Goal: Information Seeking & Learning: Learn about a topic

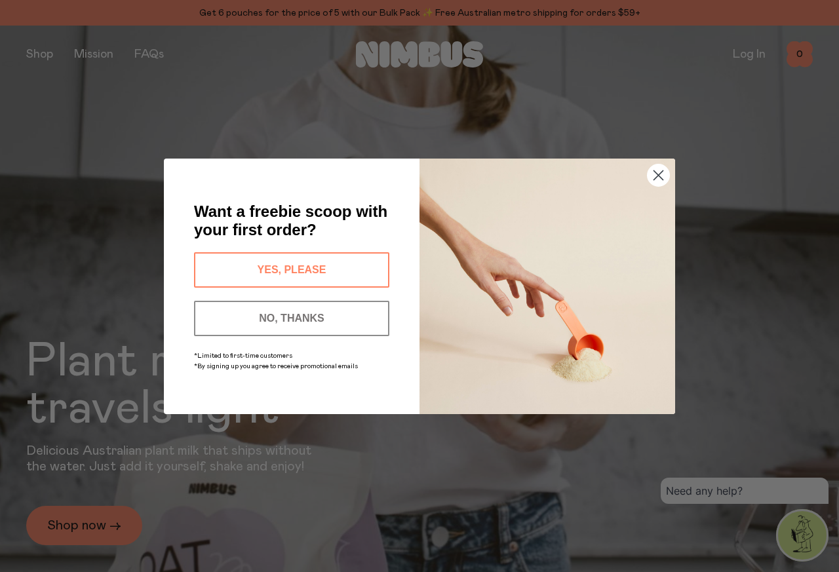
click at [36, 52] on div "Close dialog Want a freebie scoop with your first order? YES, PLEASE NO, THANKS…" at bounding box center [419, 286] width 839 height 572
click at [659, 174] on icon "Close dialog" at bounding box center [658, 174] width 9 height 9
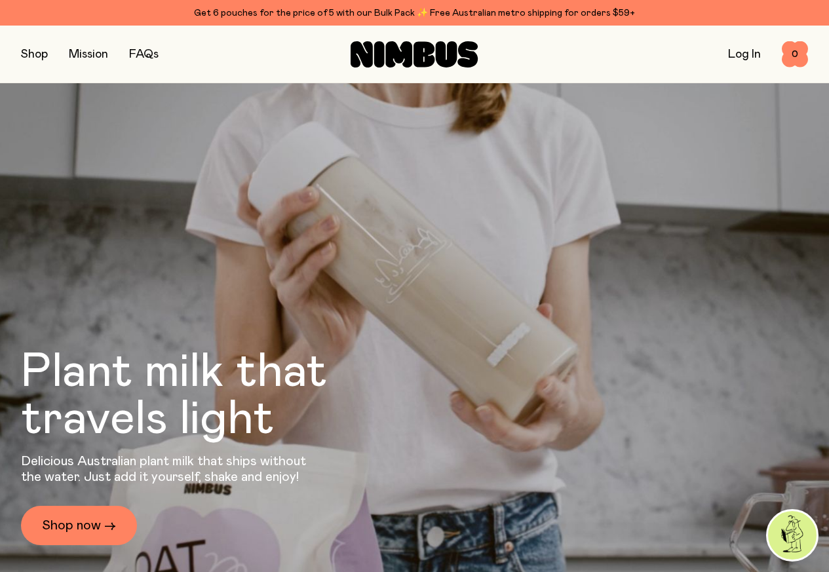
click at [37, 52] on button "button" at bounding box center [34, 54] width 27 height 18
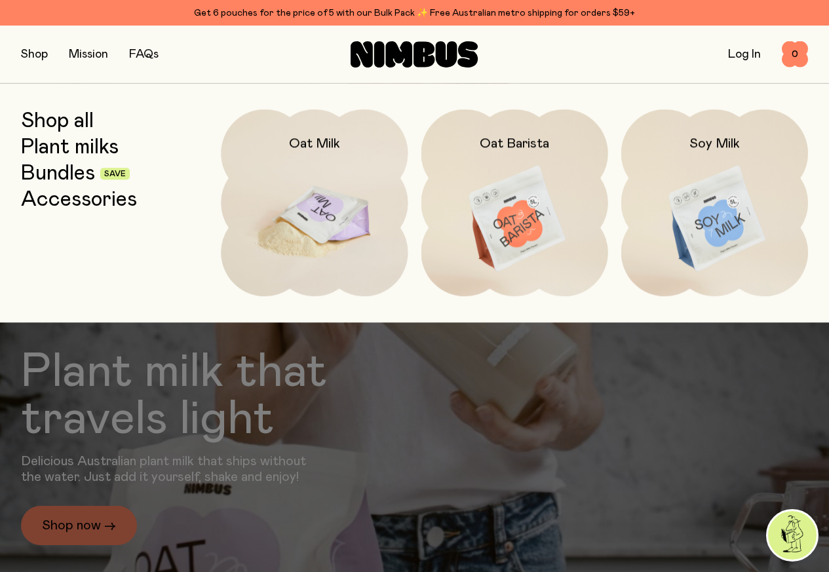
click at [311, 206] on img at bounding box center [314, 220] width 187 height 220
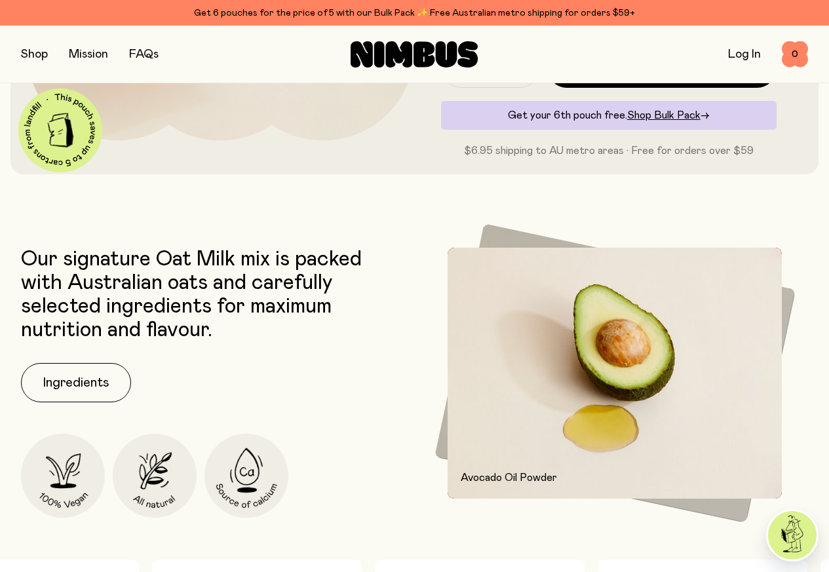
scroll to position [157, 0]
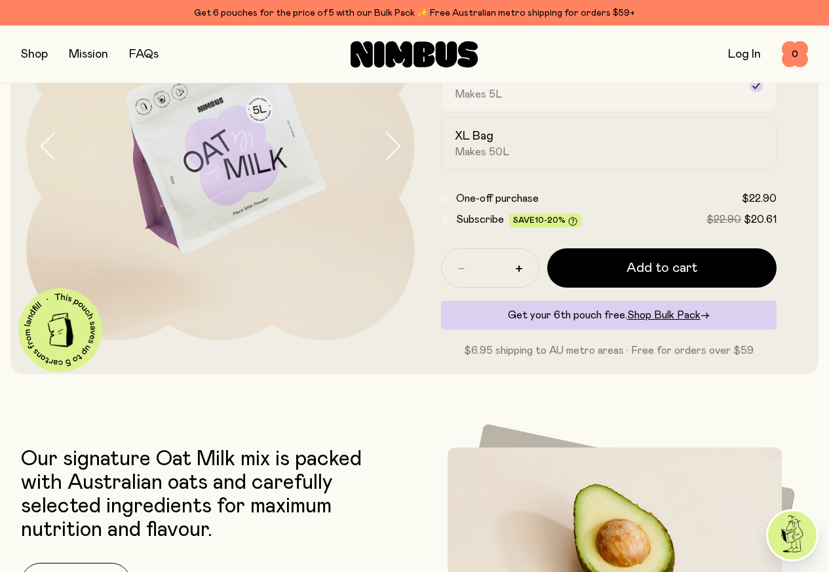
click at [552, 88] on label "Pouch Makes 5L" at bounding box center [609, 86] width 336 height 52
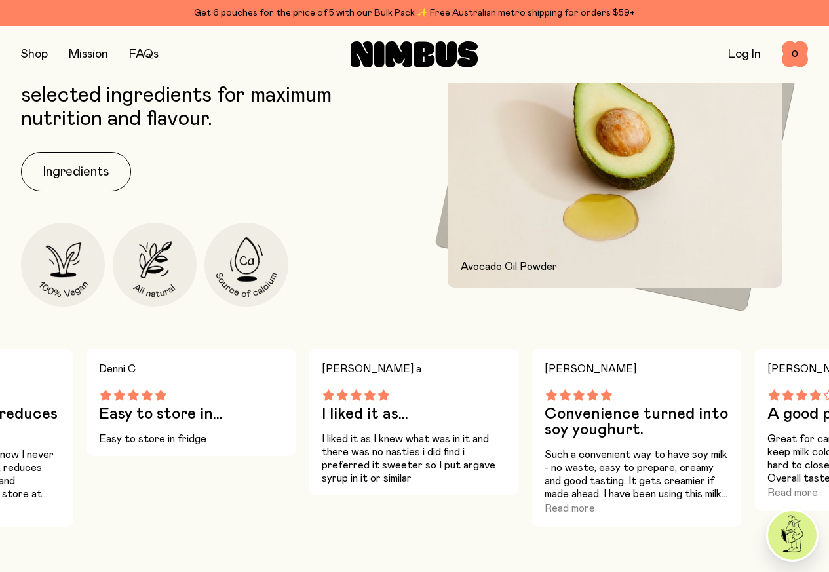
scroll to position [629, 0]
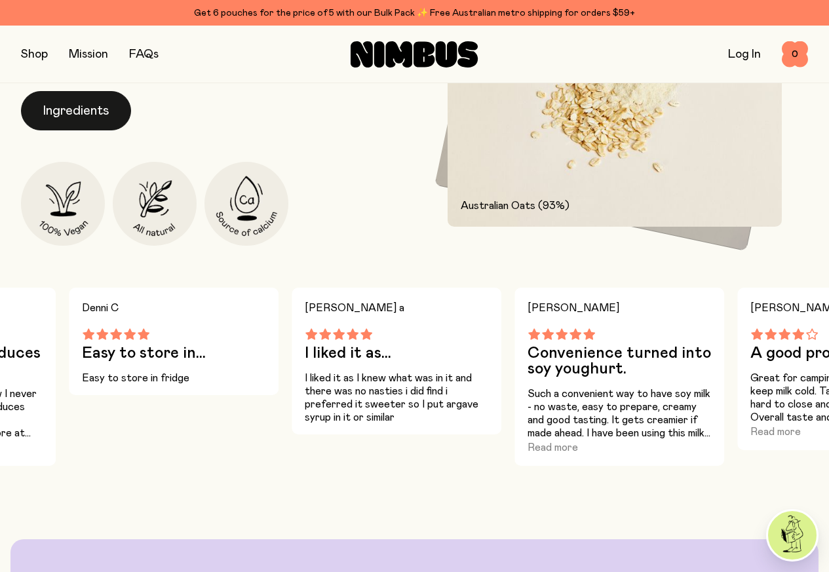
click at [67, 130] on button "Ingredients" at bounding box center [76, 110] width 110 height 39
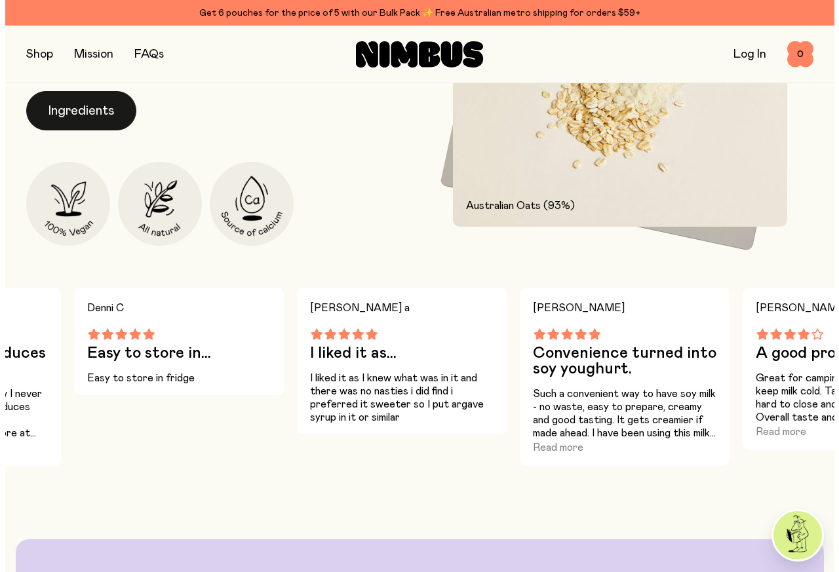
scroll to position [0, 0]
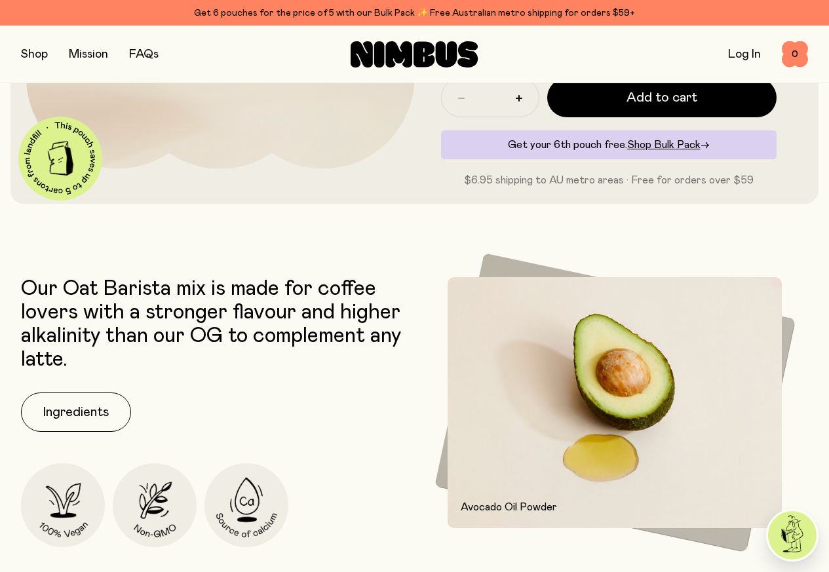
scroll to position [472, 0]
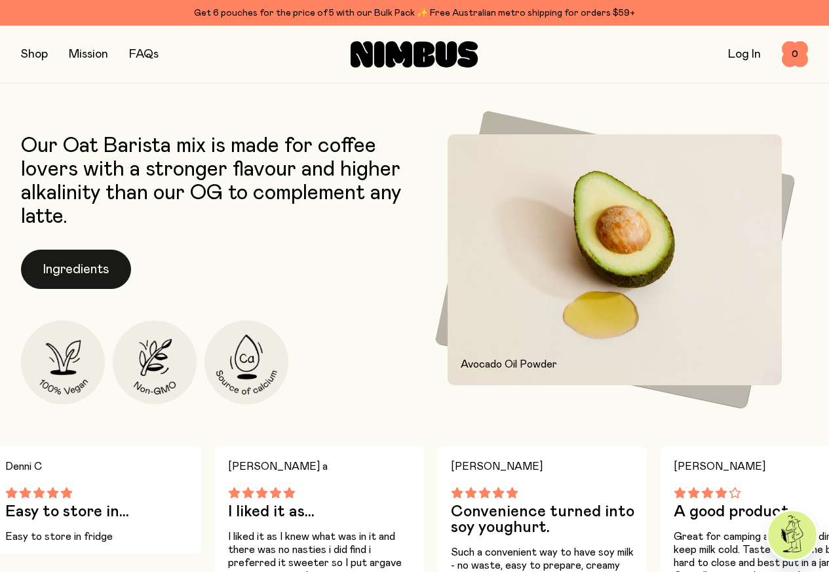
click at [64, 289] on button "Ingredients" at bounding box center [76, 269] width 110 height 39
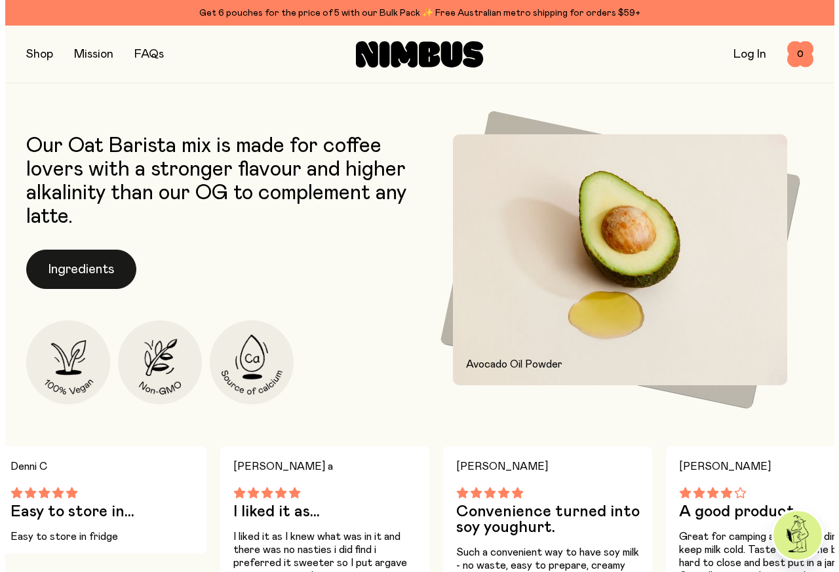
scroll to position [0, 0]
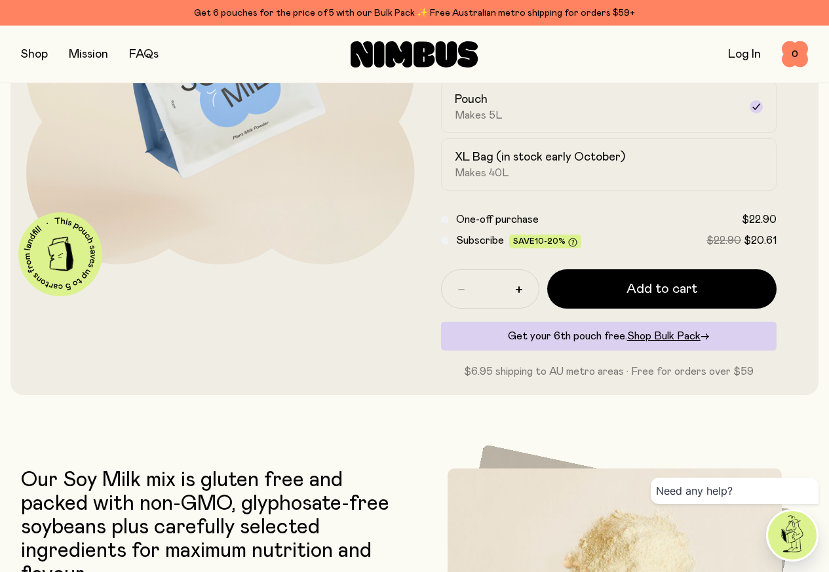
scroll to position [472, 0]
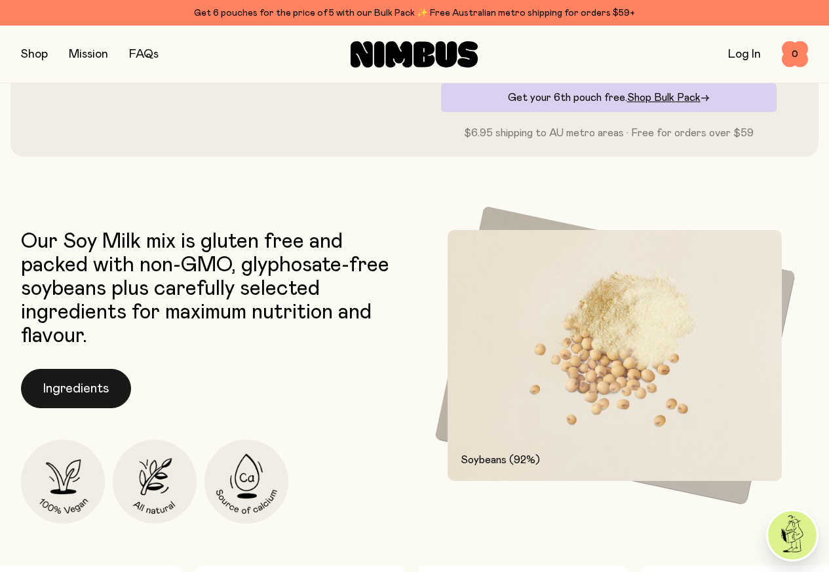
click at [69, 409] on button "Ingredients" at bounding box center [76, 388] width 110 height 39
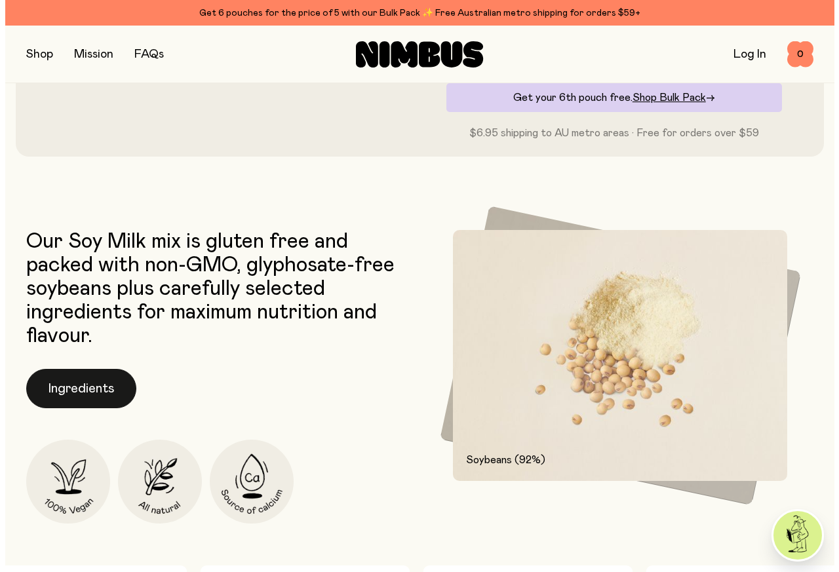
scroll to position [0, 0]
